Goal: Complete application form

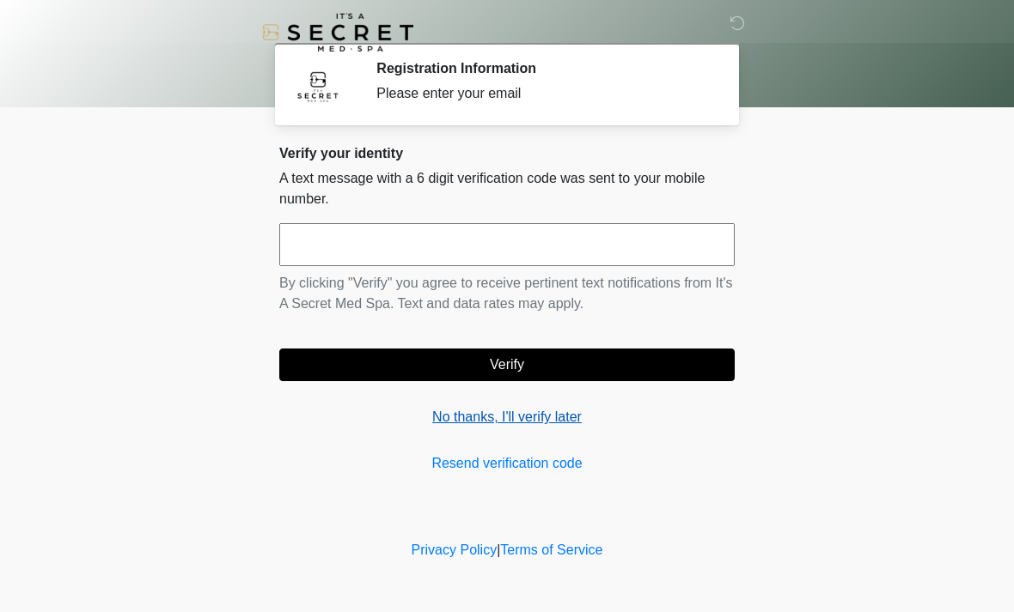
click at [461, 417] on link "No thanks, I'll verify later" at bounding box center [506, 417] width 455 height 21
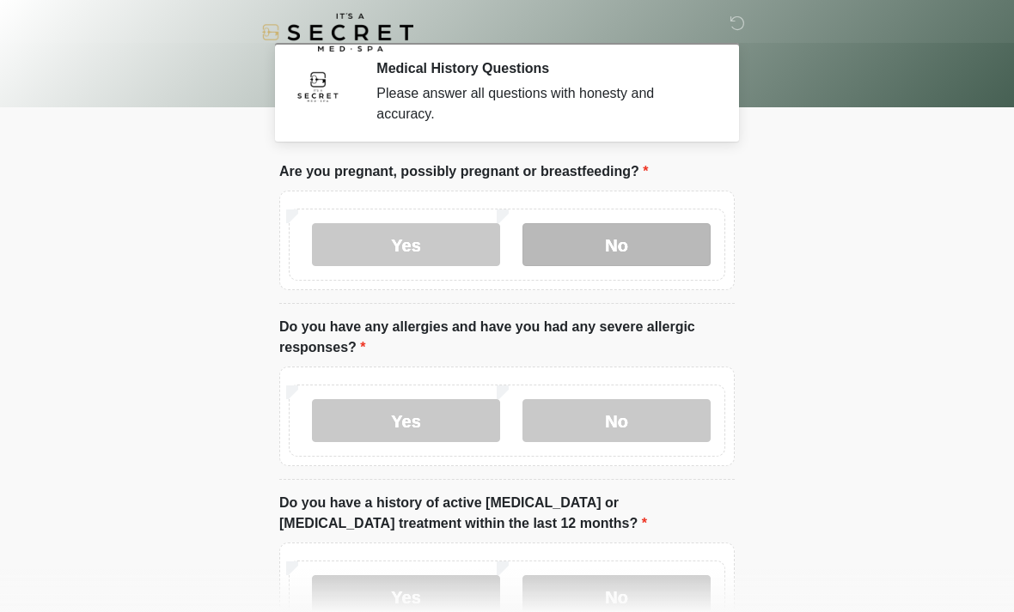
click at [619, 245] on label "No" at bounding box center [616, 244] width 188 height 43
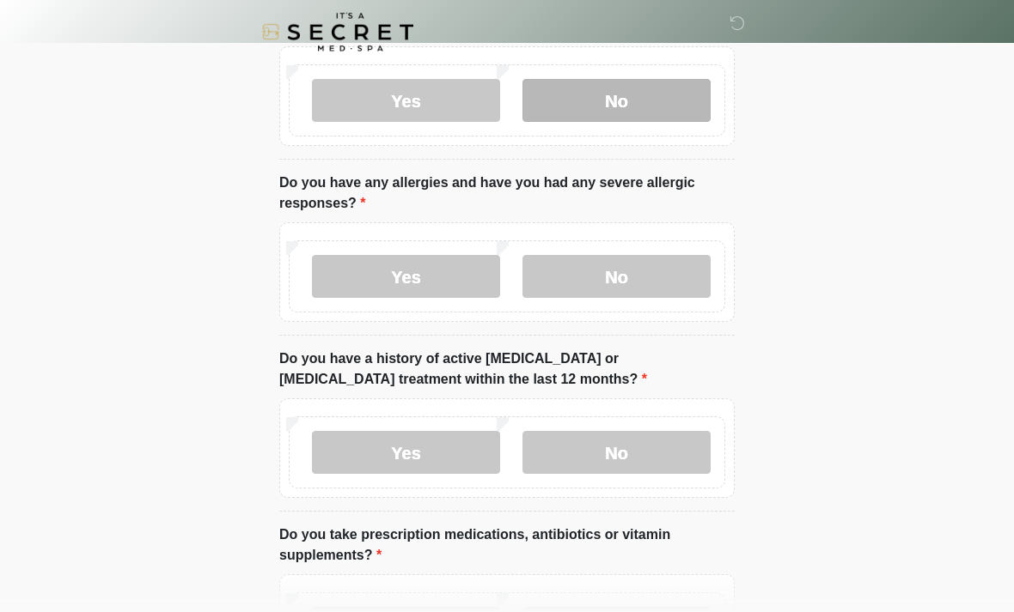
scroll to position [144, 0]
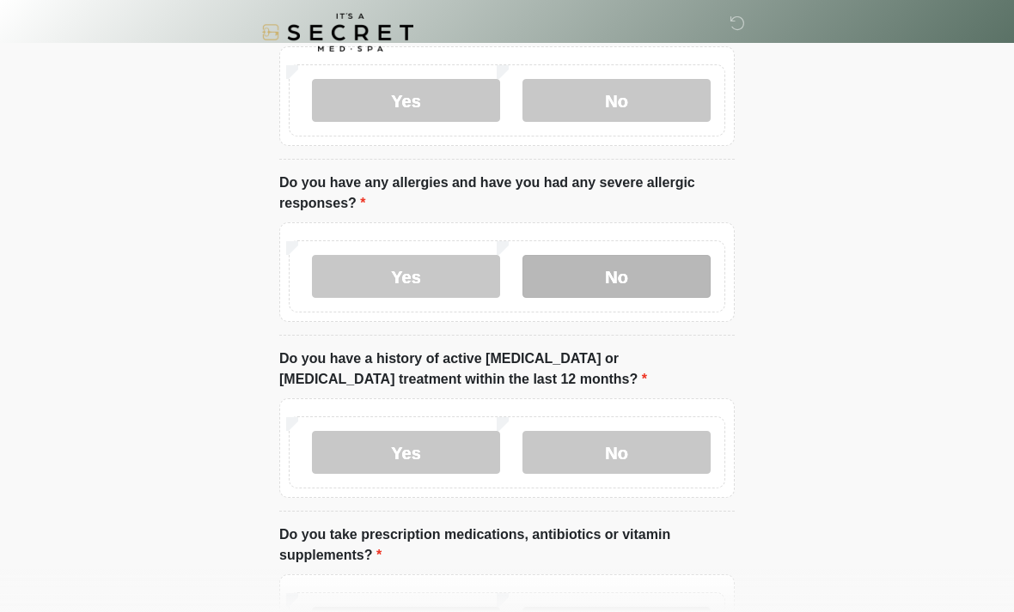
click at [631, 274] on label "No" at bounding box center [616, 276] width 188 height 43
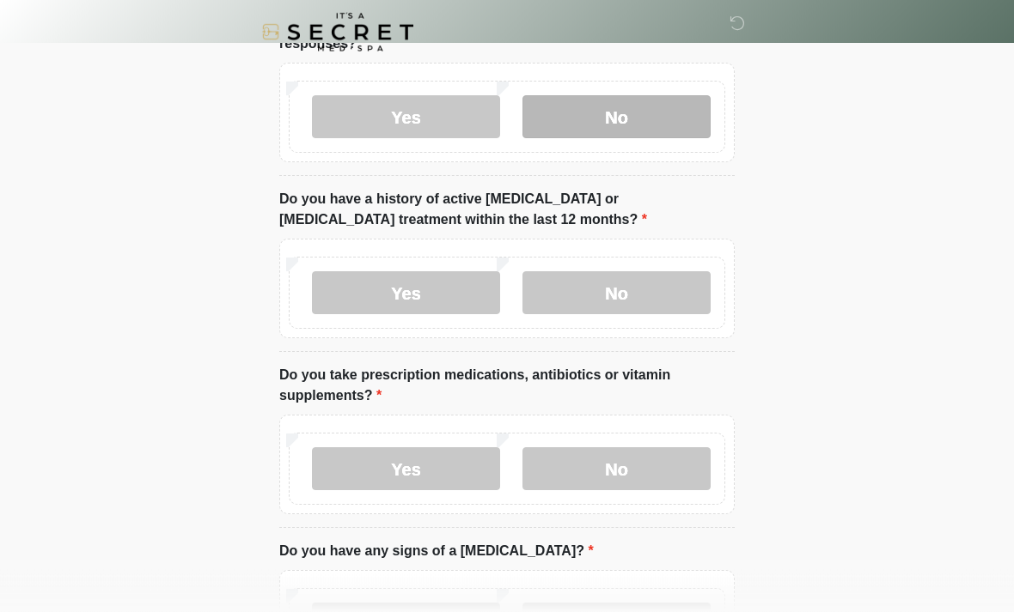
scroll to position [314, 0]
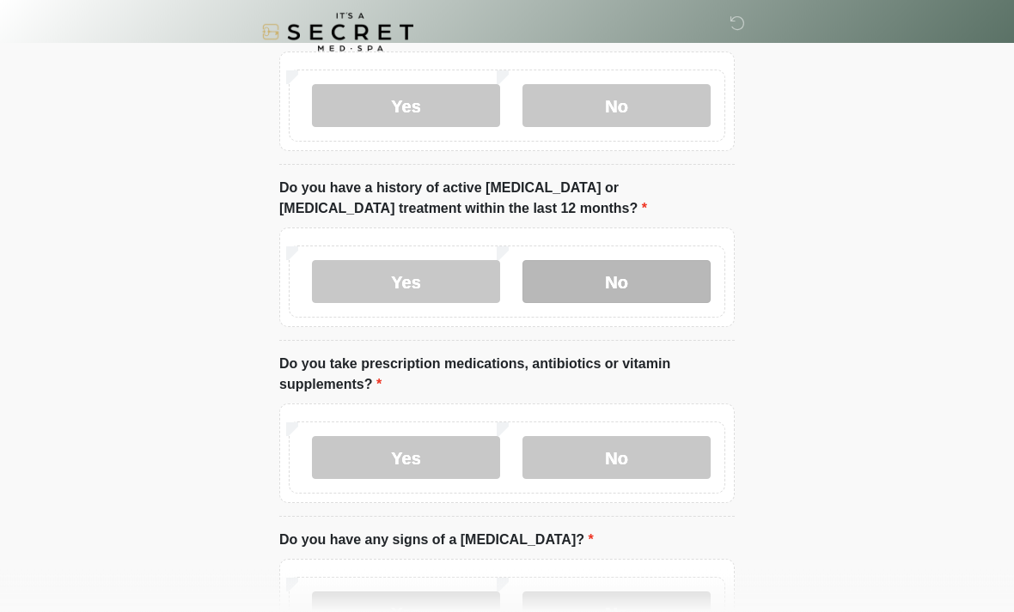
click at [631, 275] on label "No" at bounding box center [616, 282] width 188 height 43
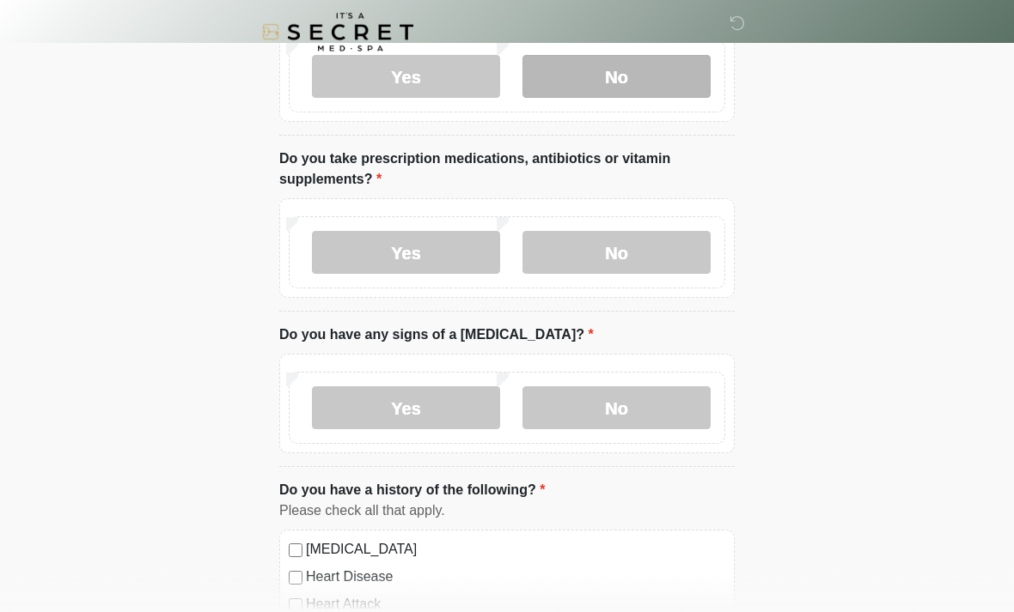
scroll to position [521, 0]
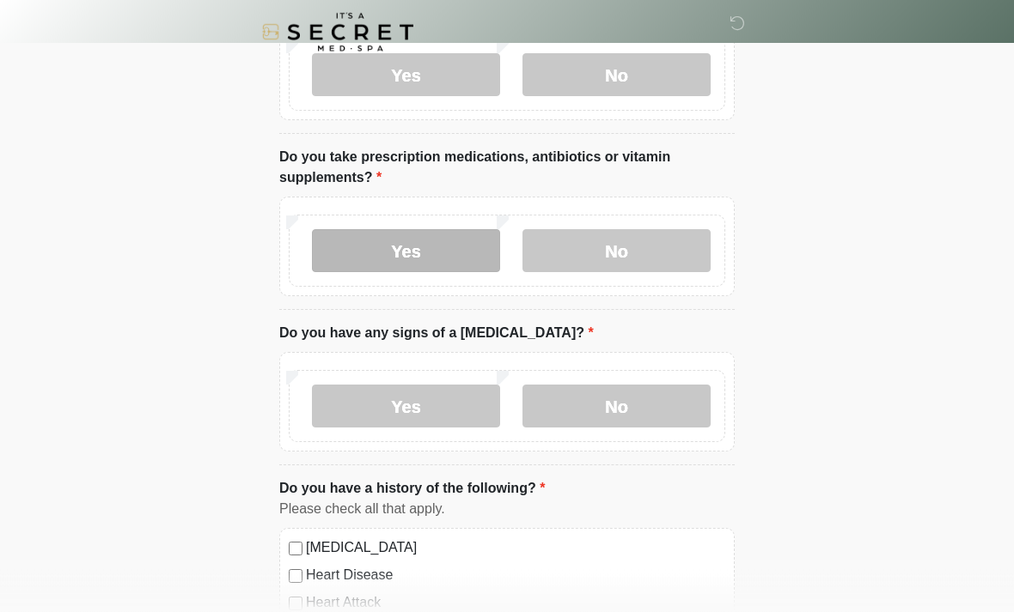
click at [419, 250] on label "Yes" at bounding box center [406, 251] width 188 height 43
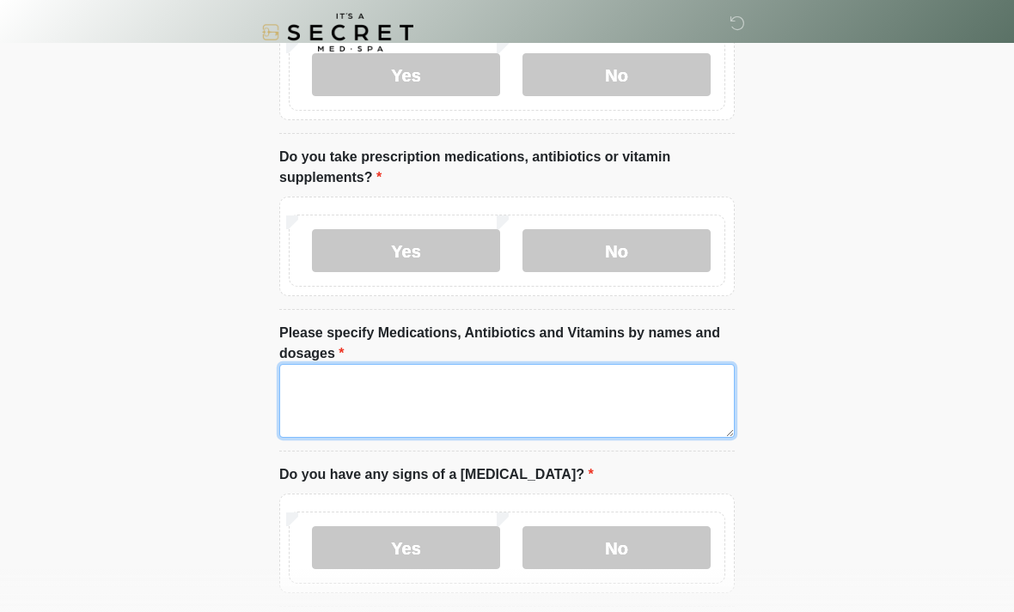
click at [350, 386] on textarea "Please specify Medications, Antibiotics and Vitamins by names and dosages" at bounding box center [506, 401] width 455 height 74
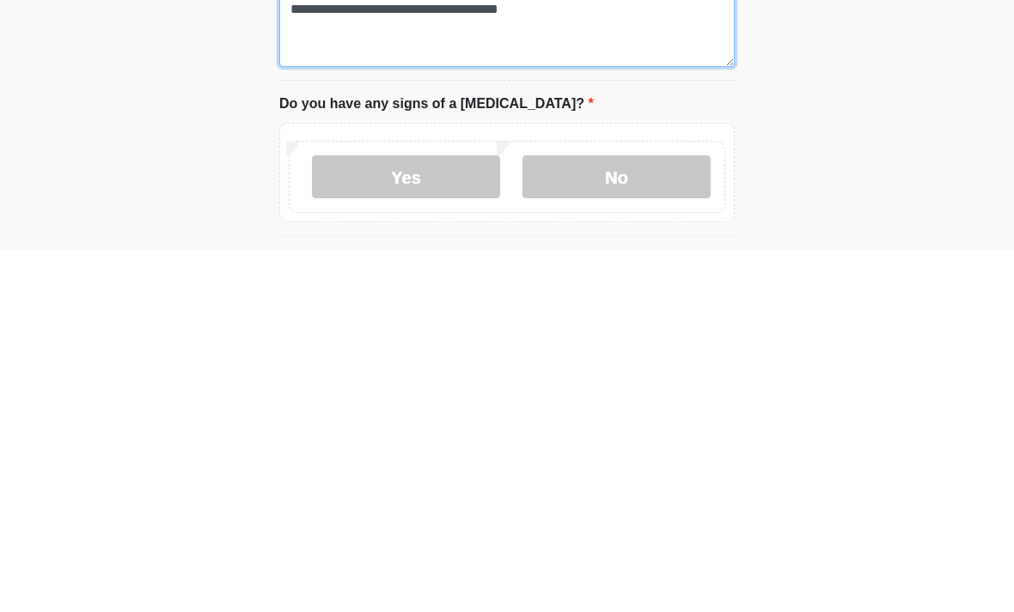
scroll to position [572, 0]
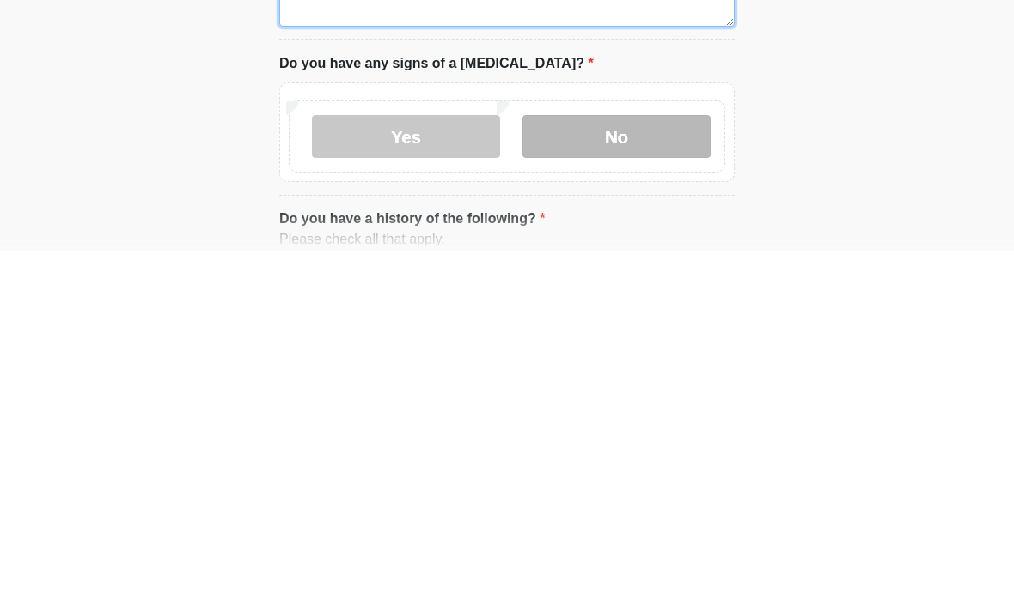
type textarea "**********"
click at [612, 477] on label "No" at bounding box center [616, 498] width 188 height 43
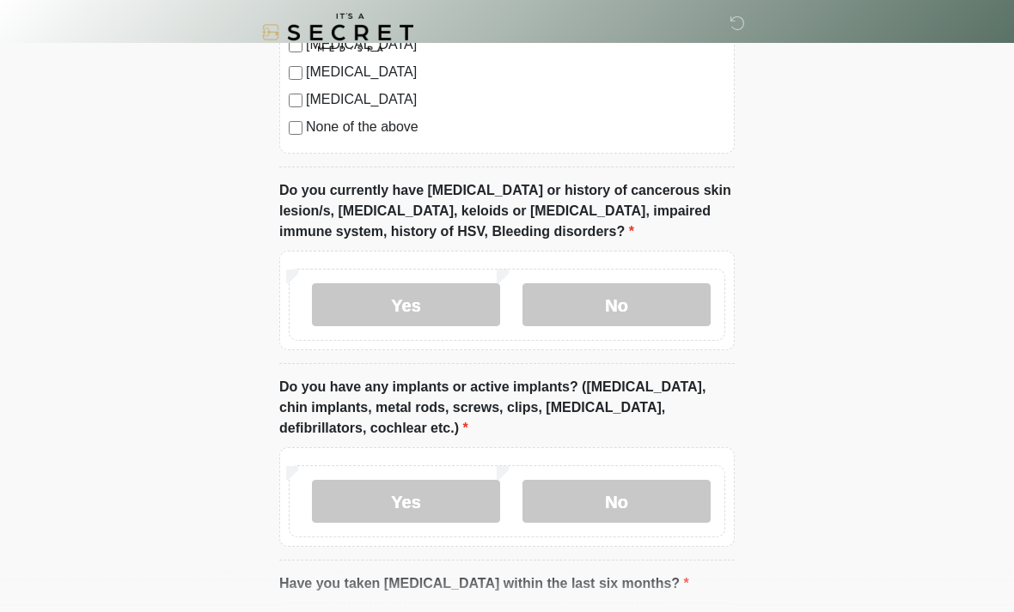
scroll to position [1387, 0]
click at [638, 306] on label "No" at bounding box center [616, 305] width 188 height 43
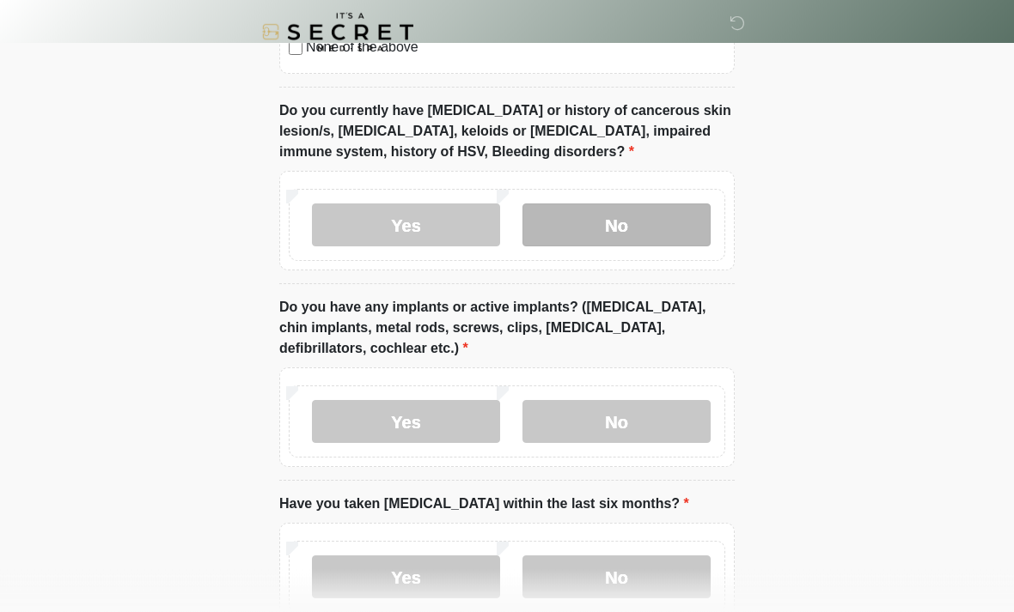
scroll to position [1571, 0]
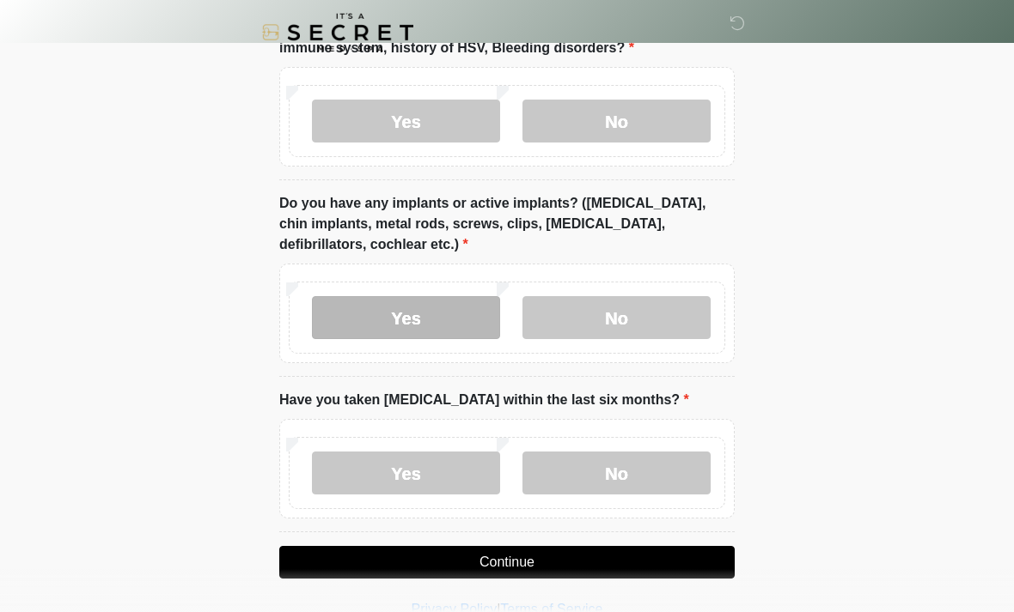
click at [417, 314] on label "Yes" at bounding box center [406, 317] width 188 height 43
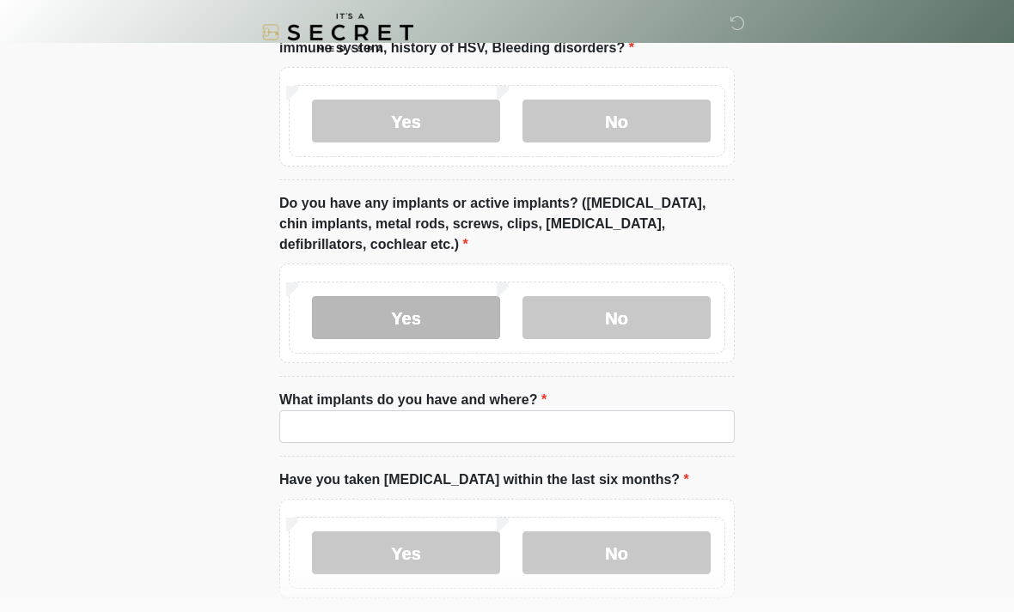
scroll to position [1651, 0]
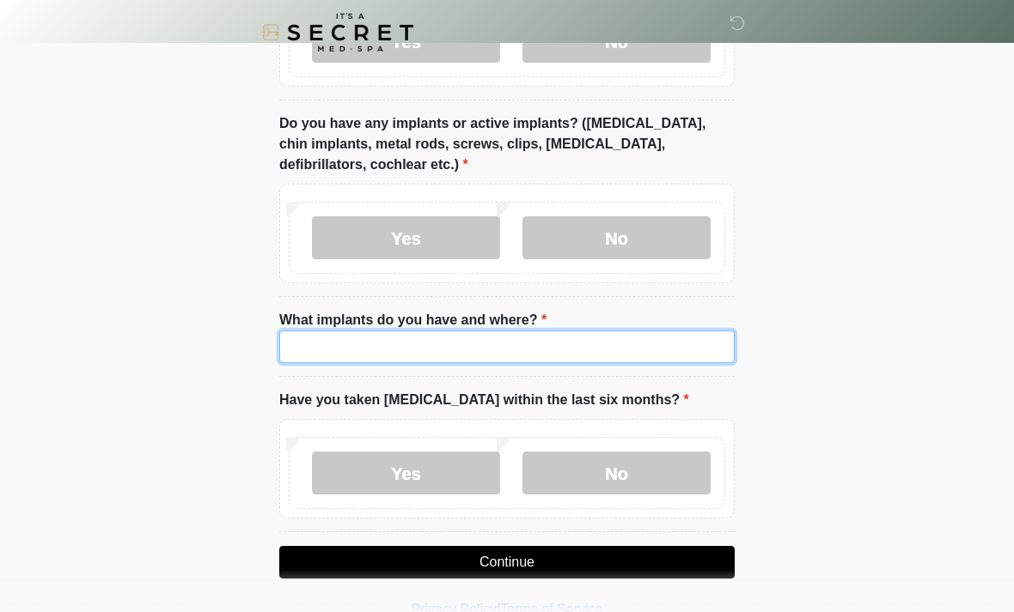
click at [442, 350] on input "What implants do you have and where?" at bounding box center [506, 347] width 455 height 33
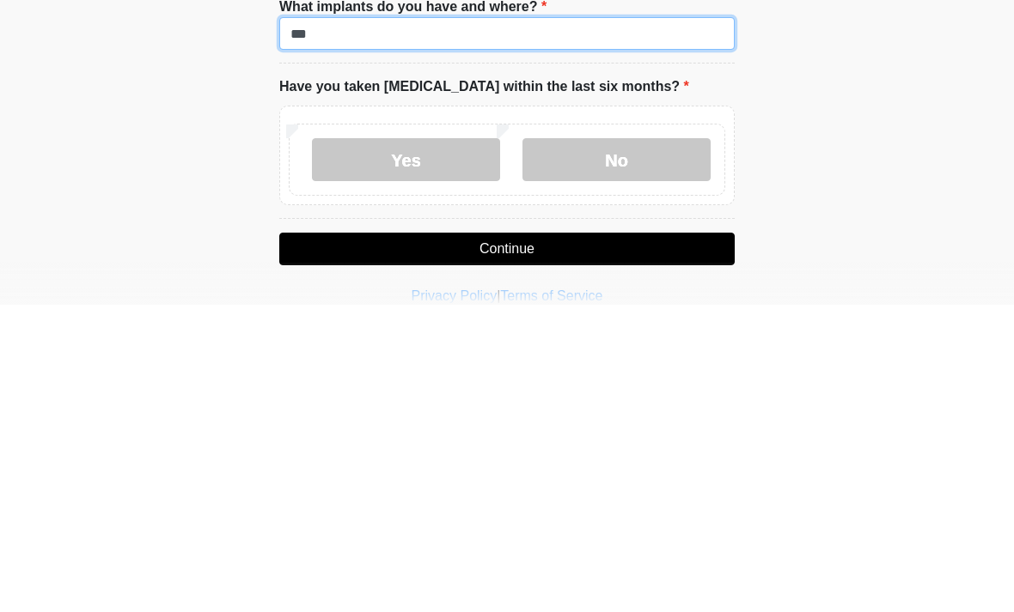
scroll to position [1660, 0]
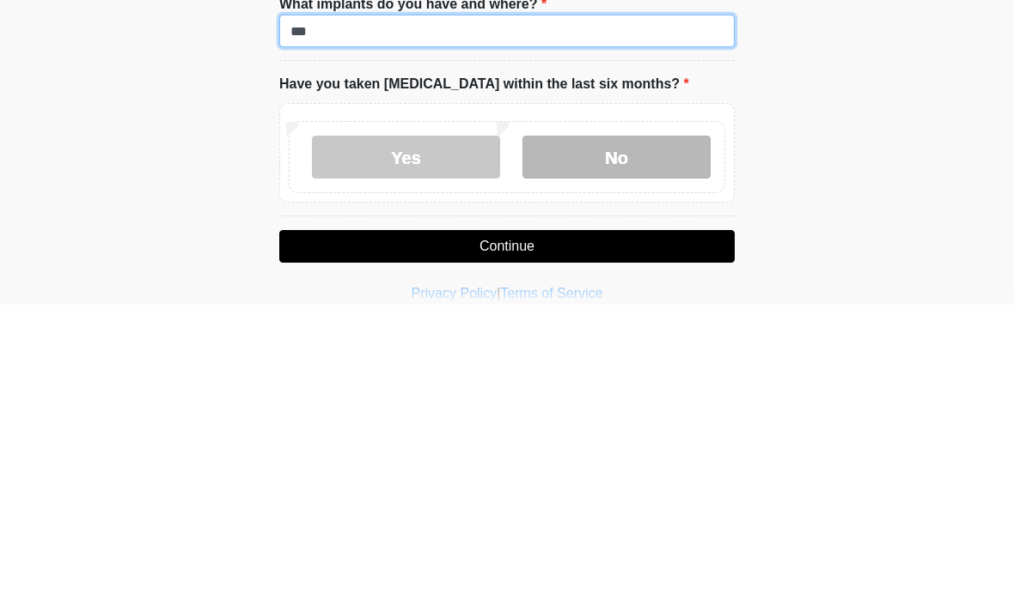
type input "***"
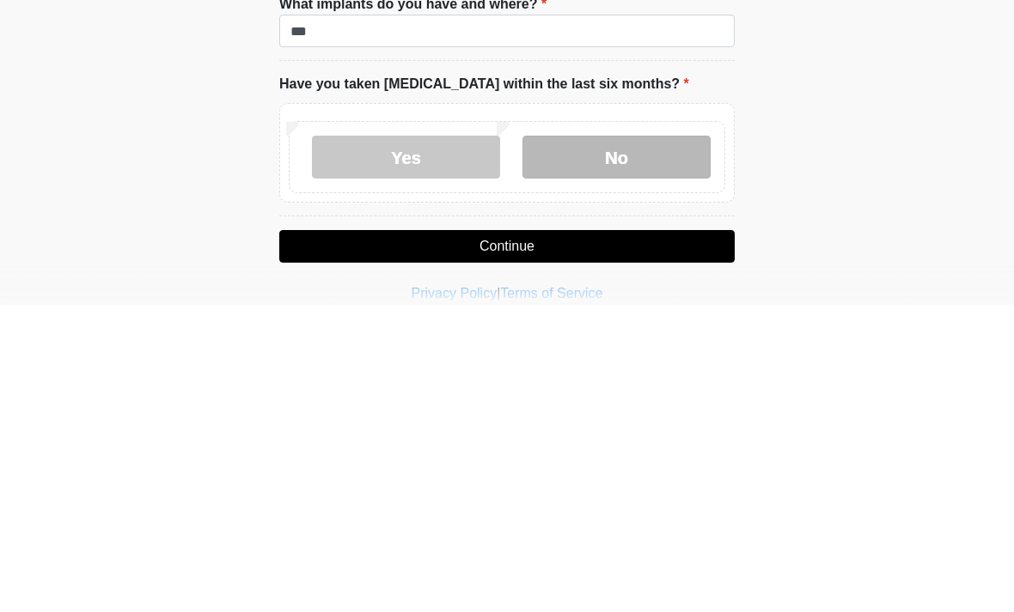
click at [628, 443] on label "No" at bounding box center [616, 464] width 188 height 43
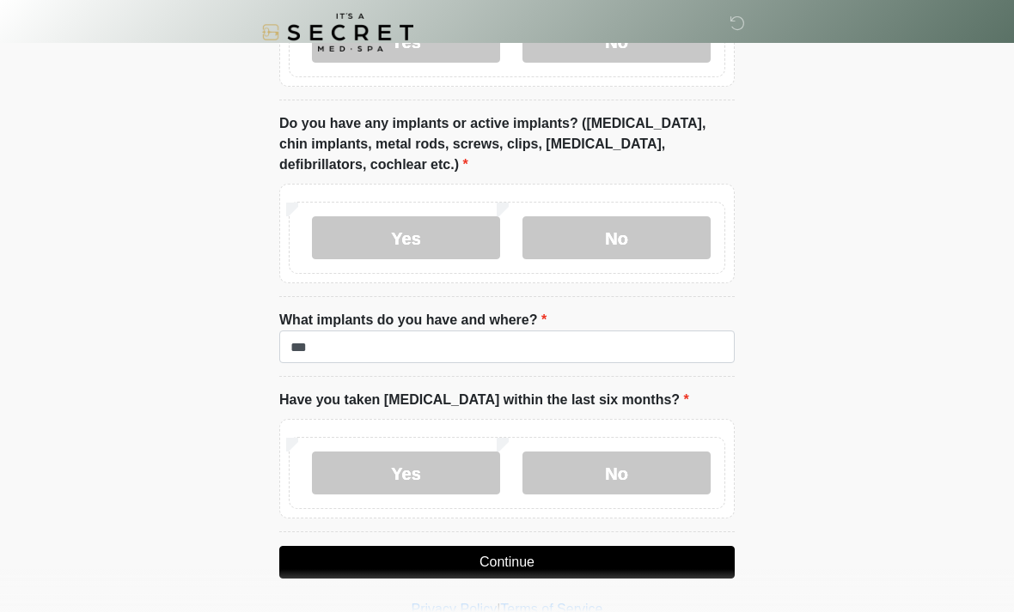
click at [552, 555] on button "Continue" at bounding box center [506, 562] width 455 height 33
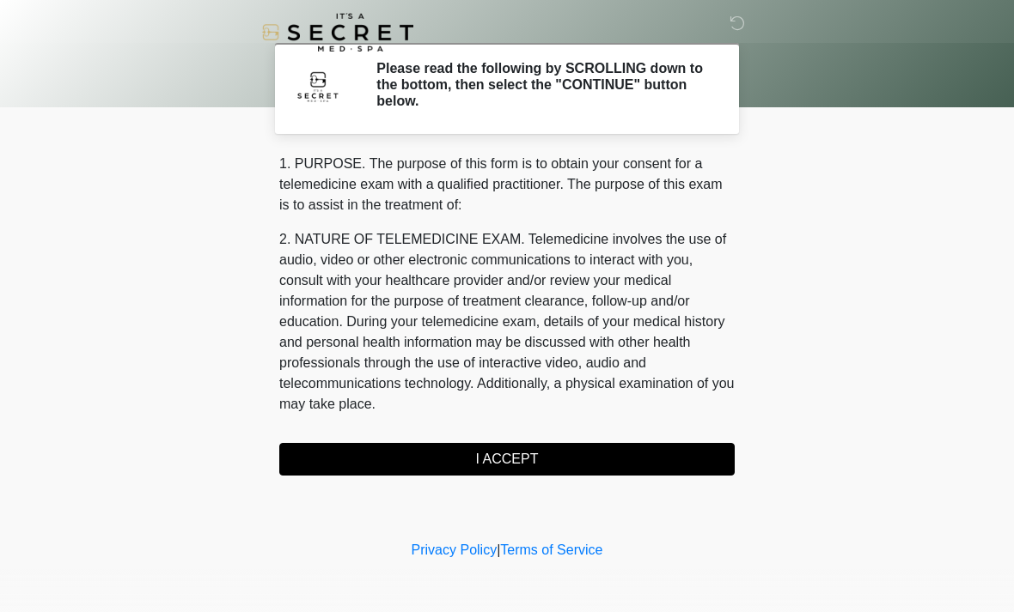
scroll to position [0, 0]
click at [526, 459] on button "I ACCEPT" at bounding box center [506, 459] width 455 height 33
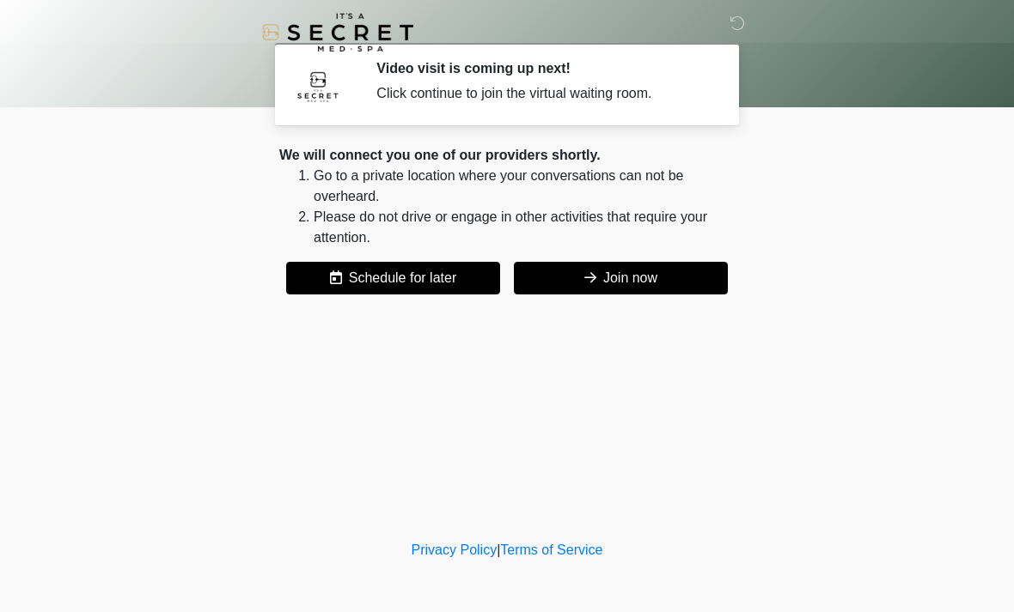
click at [649, 284] on button "Join now" at bounding box center [621, 278] width 214 height 33
